Goal: Navigation & Orientation: Find specific page/section

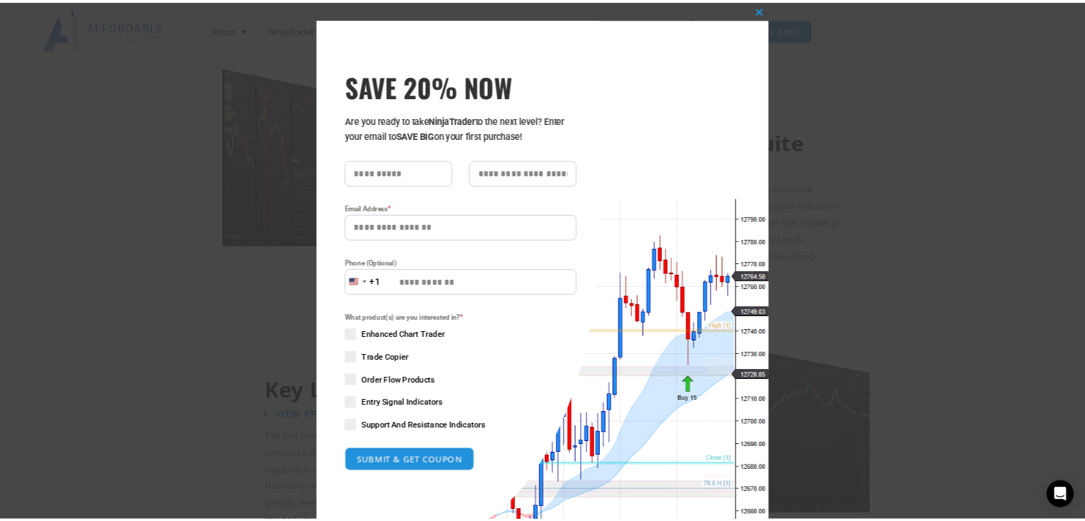
scroll to position [1258, 0]
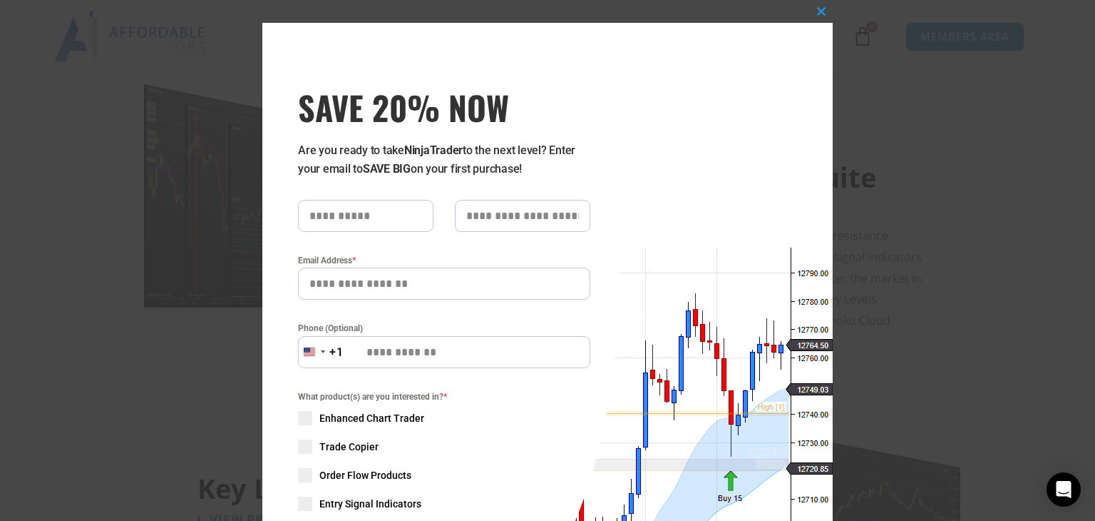
click at [905, 61] on div "Close this module SAVE 20% NOW Are you ready to take NinjaTrader to the next le…" at bounding box center [547, 260] width 1095 height 521
